Goal: Task Accomplishment & Management: Complete application form

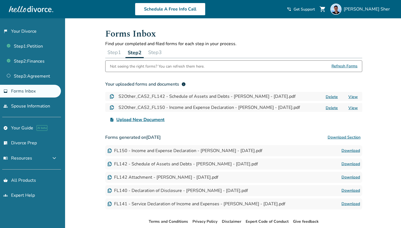
click at [30, 102] on link "people Spouse Information" at bounding box center [30, 106] width 61 height 13
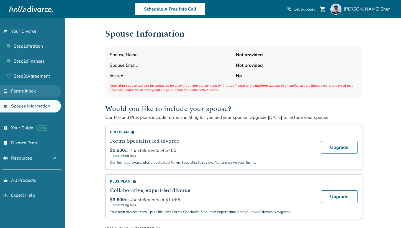
click at [34, 94] on link "inbox Forms Inbox" at bounding box center [30, 91] width 61 height 13
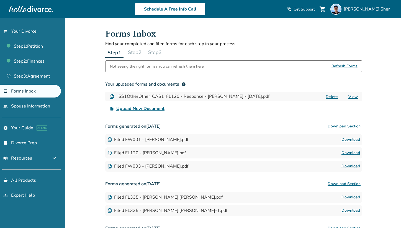
click at [132, 52] on button "Step 2" at bounding box center [135, 52] width 18 height 11
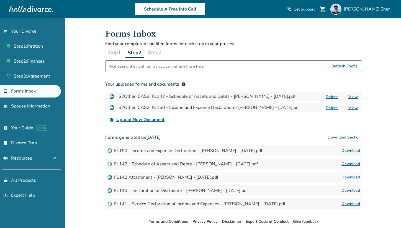
click at [169, 51] on div "Step 1 Step 2 Step 3" at bounding box center [233, 52] width 257 height 11
click at [160, 52] on button "Step 3" at bounding box center [155, 52] width 18 height 11
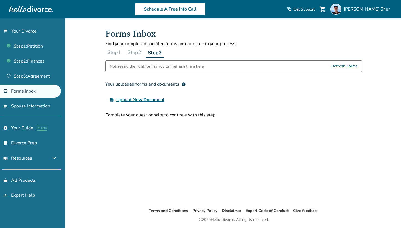
click at [143, 52] on button "Step 2" at bounding box center [134, 52] width 18 height 11
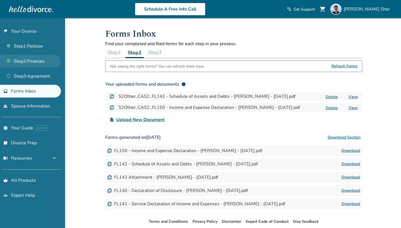
click at [42, 65] on link "Step 2 : Finances" at bounding box center [30, 61] width 61 height 13
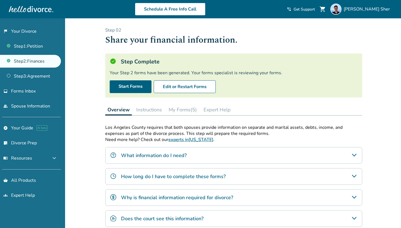
click at [177, 108] on button "My Forms (5)" at bounding box center [182, 109] width 33 height 11
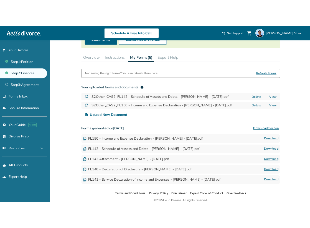
scroll to position [87, 0]
